Goal: Navigation & Orientation: Find specific page/section

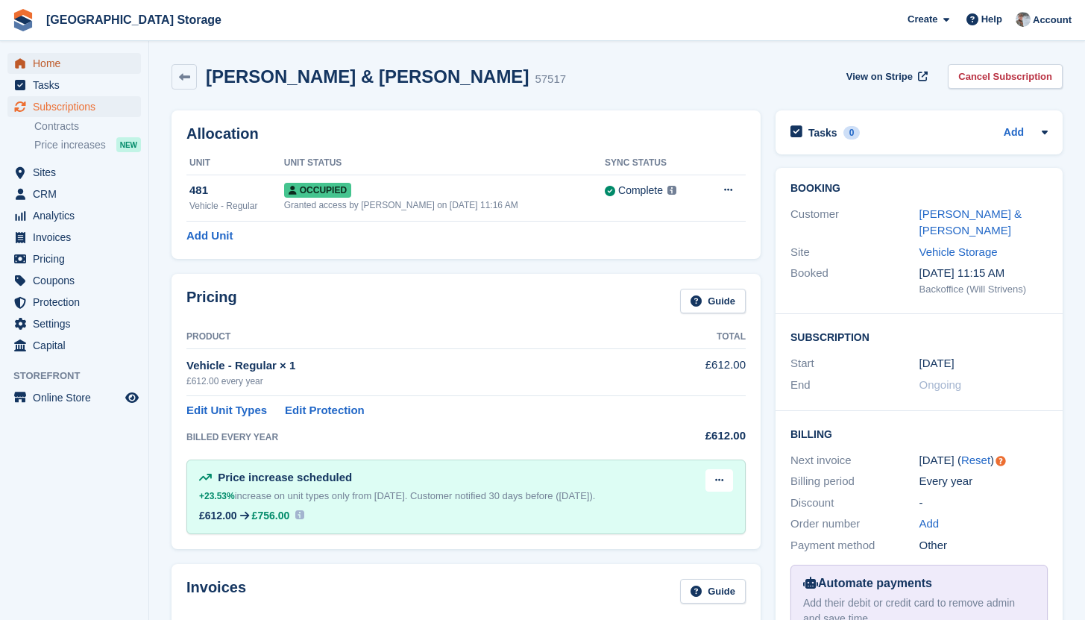
click at [59, 61] on span "Home" at bounding box center [77, 63] width 89 height 21
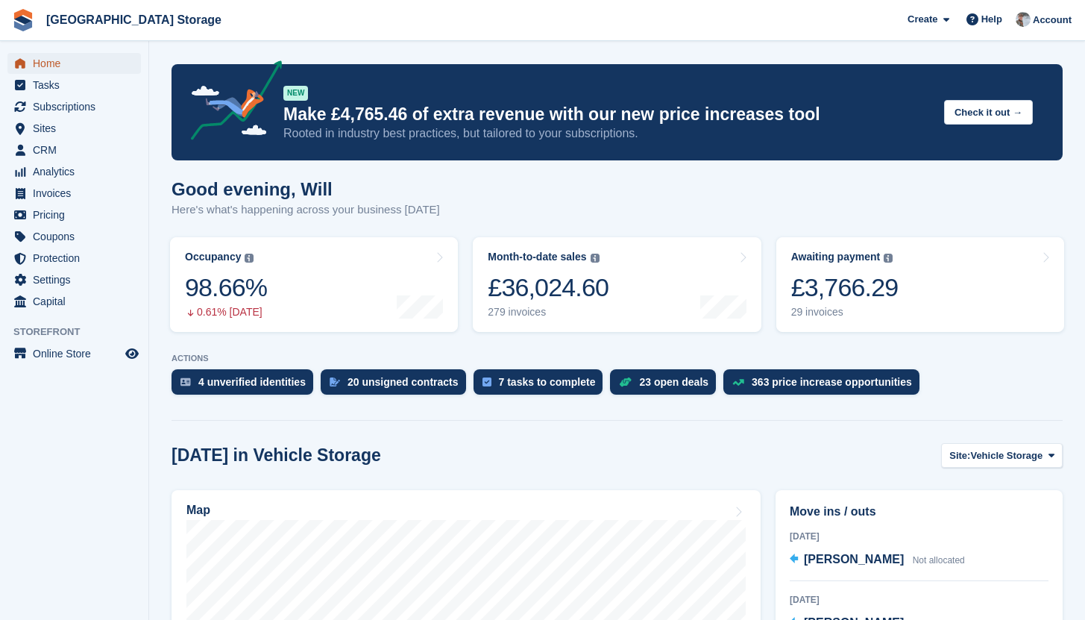
click at [66, 63] on span "Home" at bounding box center [77, 63] width 89 height 21
click at [79, 100] on span "Subscriptions" at bounding box center [77, 106] width 89 height 21
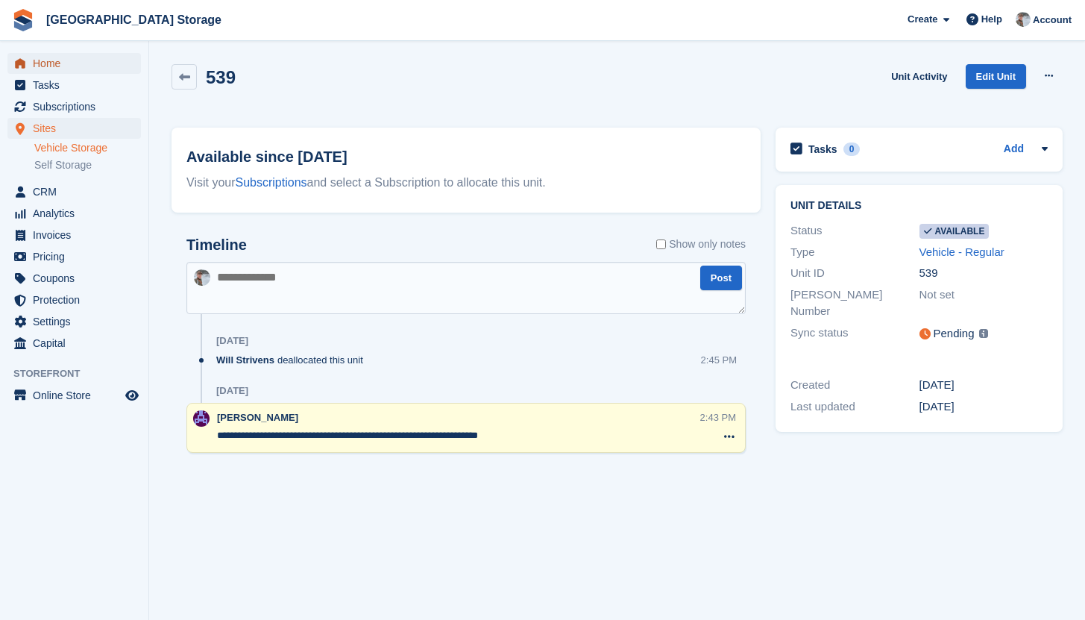
click at [77, 54] on span "Home" at bounding box center [77, 63] width 89 height 21
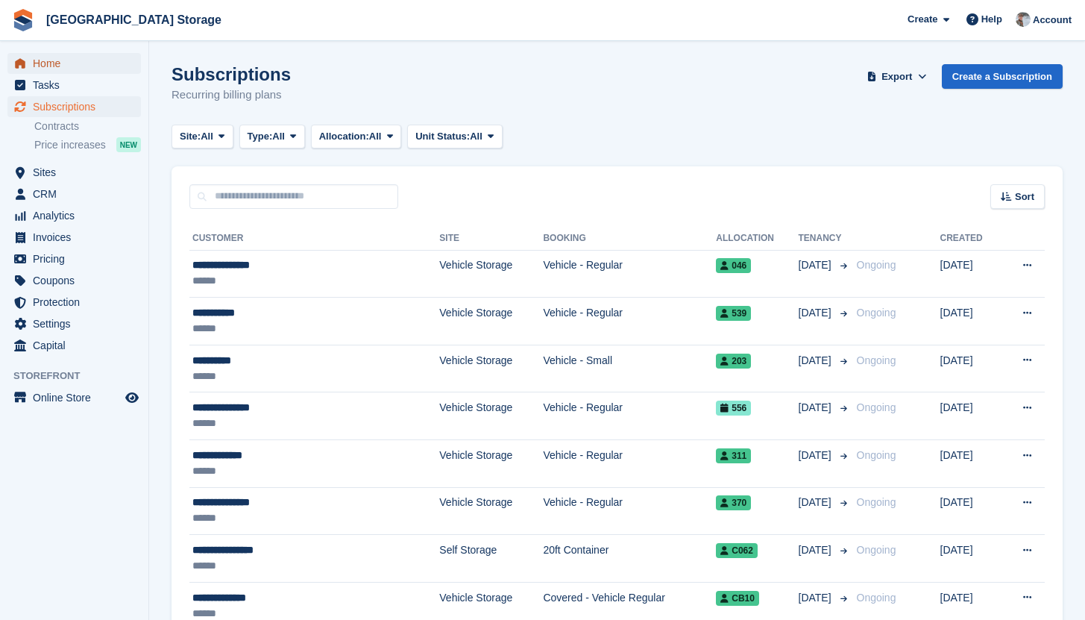
click at [46, 69] on span "Home" at bounding box center [77, 63] width 89 height 21
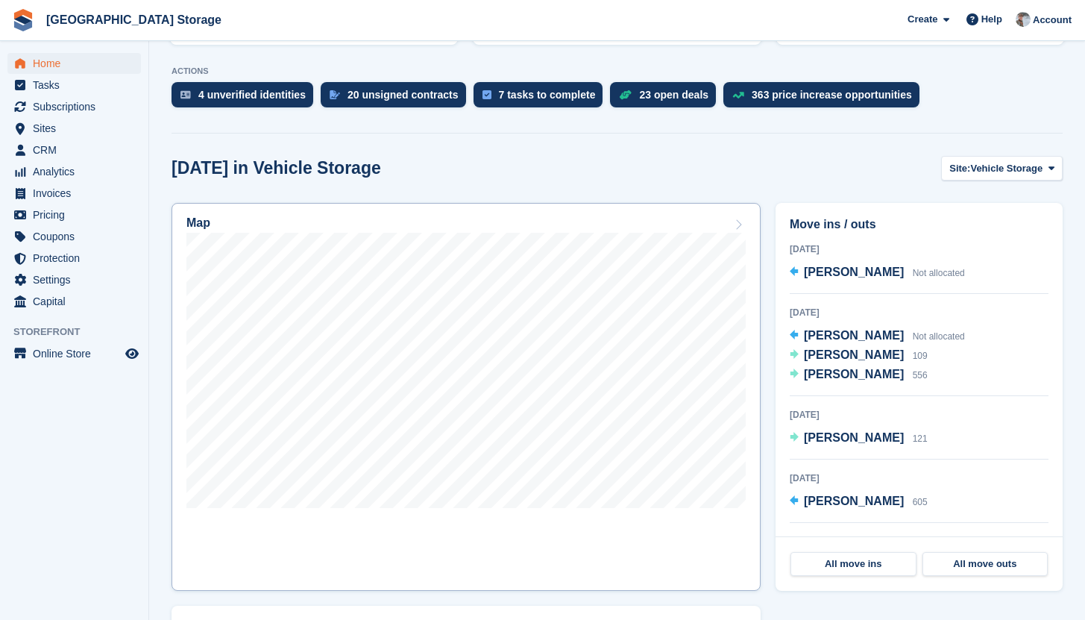
scroll to position [289, 0]
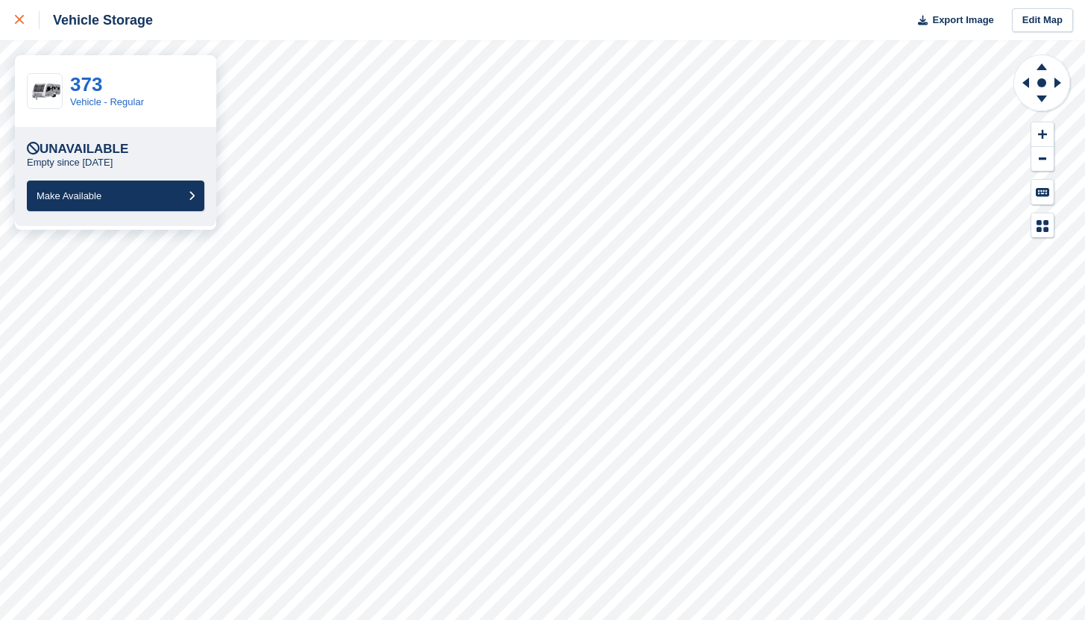
click at [16, 12] on div at bounding box center [27, 20] width 25 height 18
